Goal: Navigation & Orientation: Find specific page/section

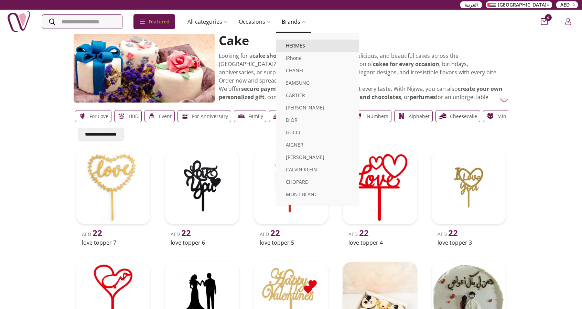
click at [305, 44] on link "HERMES" at bounding box center [317, 46] width 83 height 12
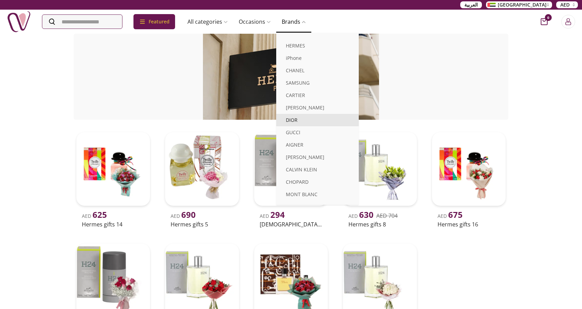
click at [328, 117] on link "DIOR" at bounding box center [317, 120] width 83 height 12
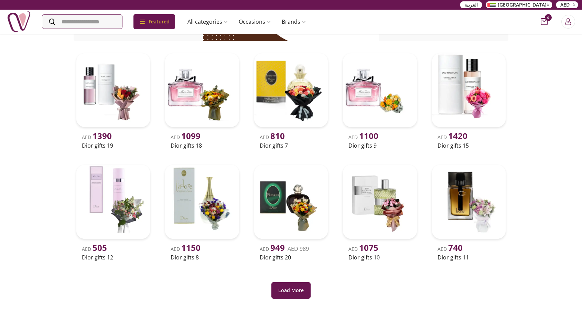
scroll to position [138, 0]
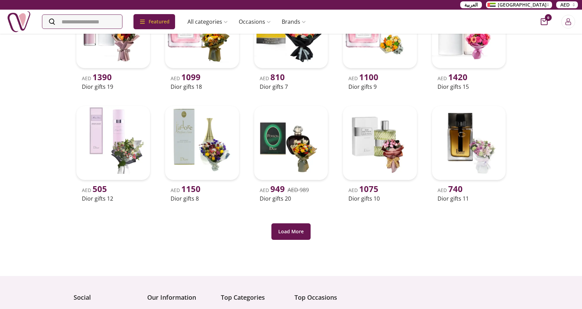
click at [397, 237] on div "Load More" at bounding box center [291, 222] width 435 height 36
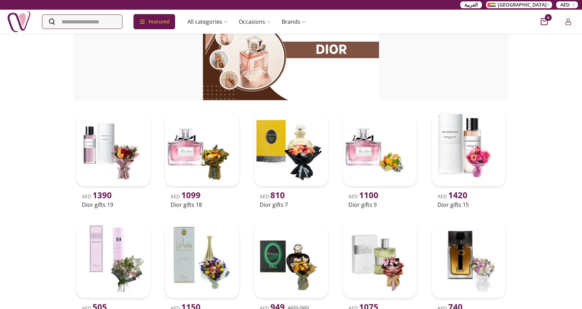
scroll to position [103, 0]
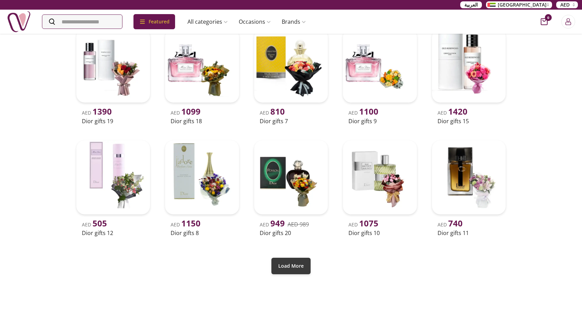
click at [286, 259] on button "Load More" at bounding box center [290, 265] width 39 height 17
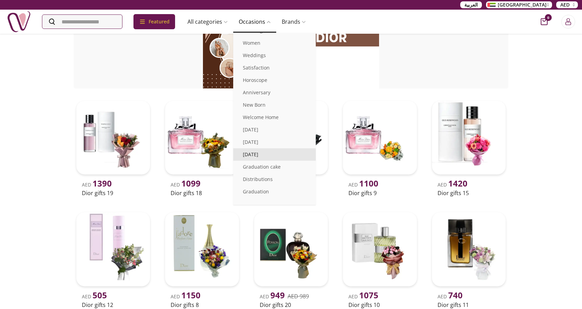
scroll to position [34, 0]
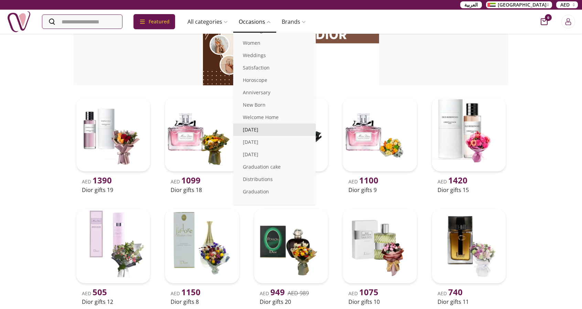
click at [292, 126] on link "[DATE]" at bounding box center [274, 129] width 83 height 12
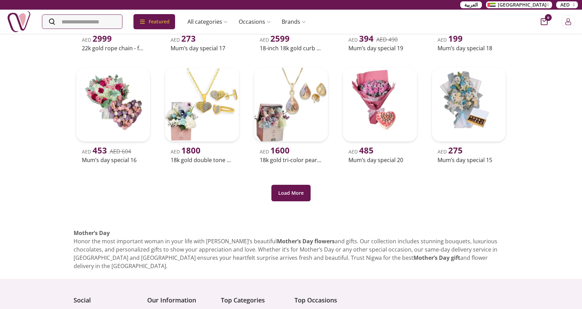
scroll to position [275, 0]
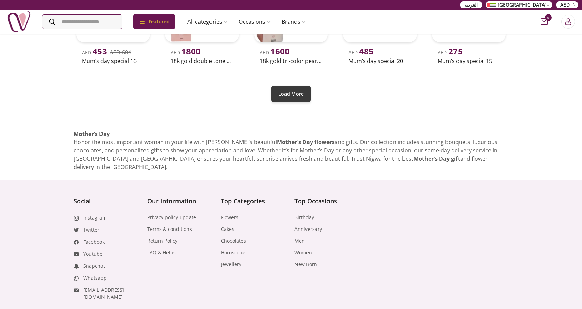
click at [281, 99] on button "Load More" at bounding box center [290, 94] width 39 height 17
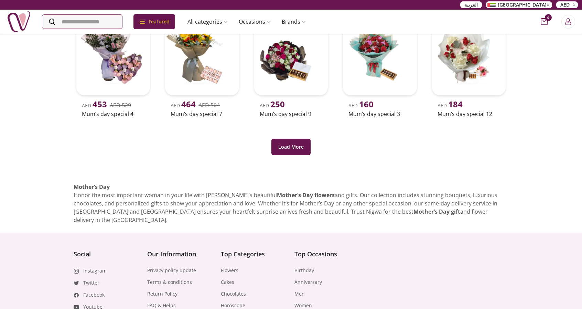
scroll to position [447, 0]
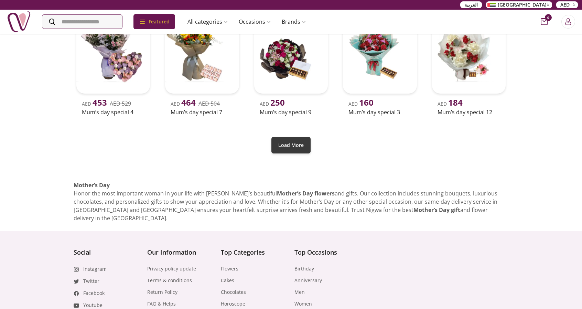
click at [307, 139] on button "Load More" at bounding box center [290, 145] width 39 height 17
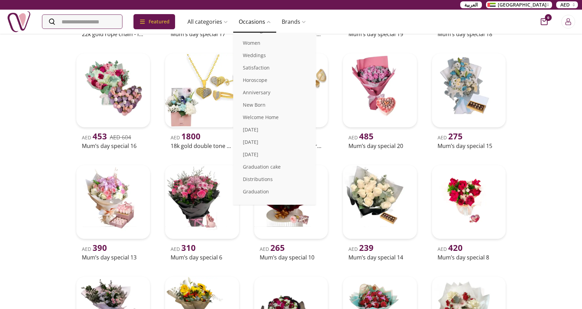
scroll to position [103, 0]
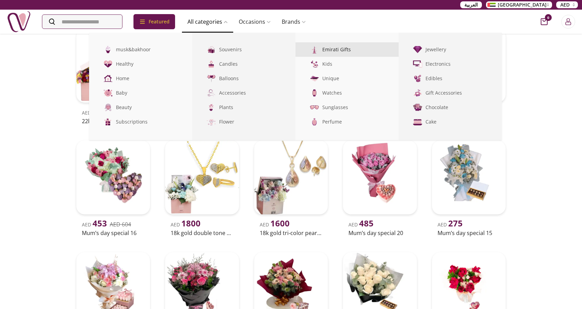
click at [346, 51] on link "Emirati Gifts" at bounding box center [346, 49] width 103 height 14
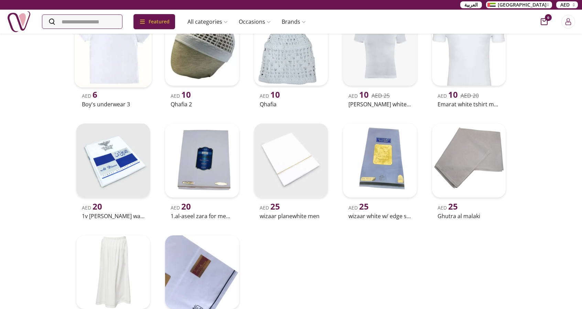
scroll to position [34, 0]
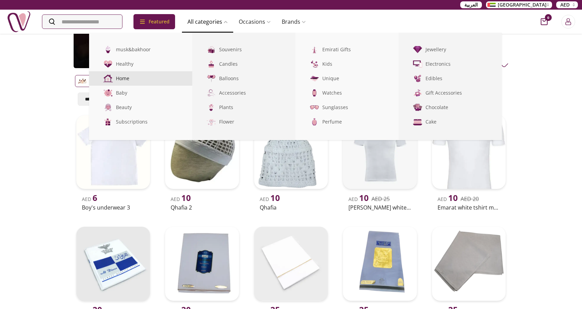
click at [135, 79] on link "Home" at bounding box center [140, 78] width 103 height 14
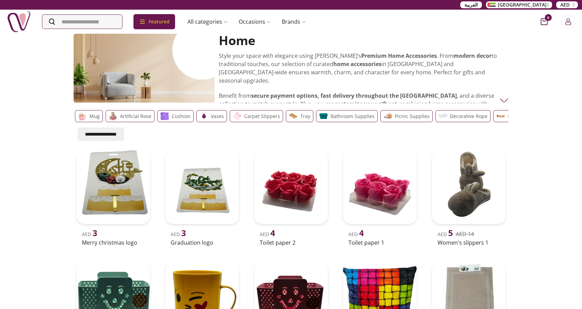
click at [110, 134] on select "**********" at bounding box center [101, 134] width 46 height 13
select select "***"
click at [78, 128] on select "**********" at bounding box center [101, 134] width 46 height 13
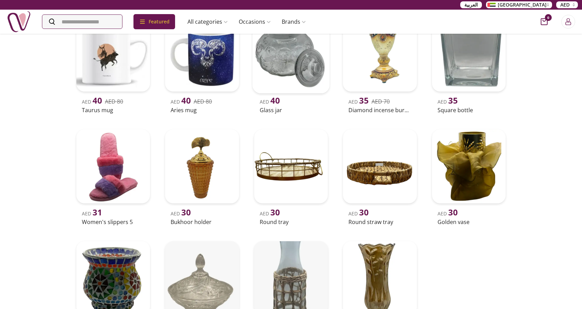
scroll to position [408, 0]
